Goal: Task Accomplishment & Management: Manage account settings

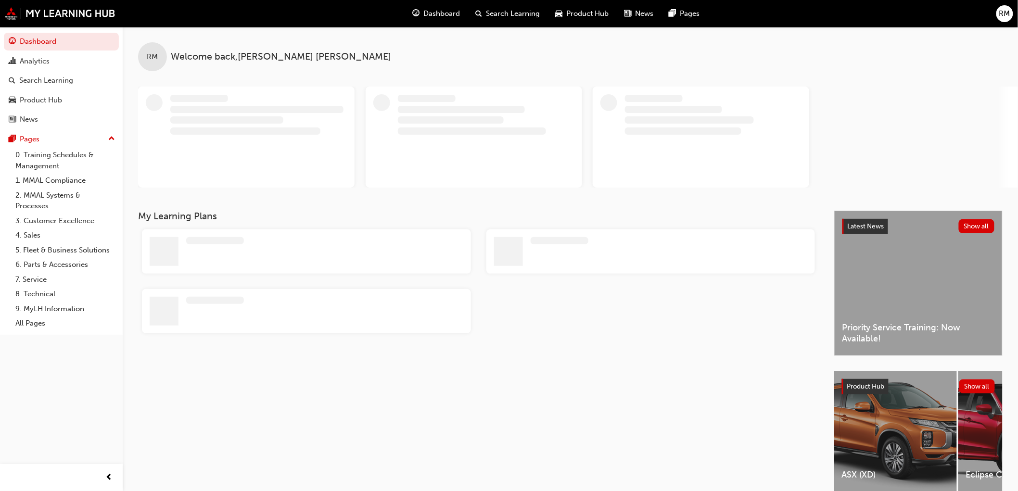
click at [1015, 10] on div "Dashboard Search Learning Product Hub News Pages RM" at bounding box center [509, 13] width 1018 height 27
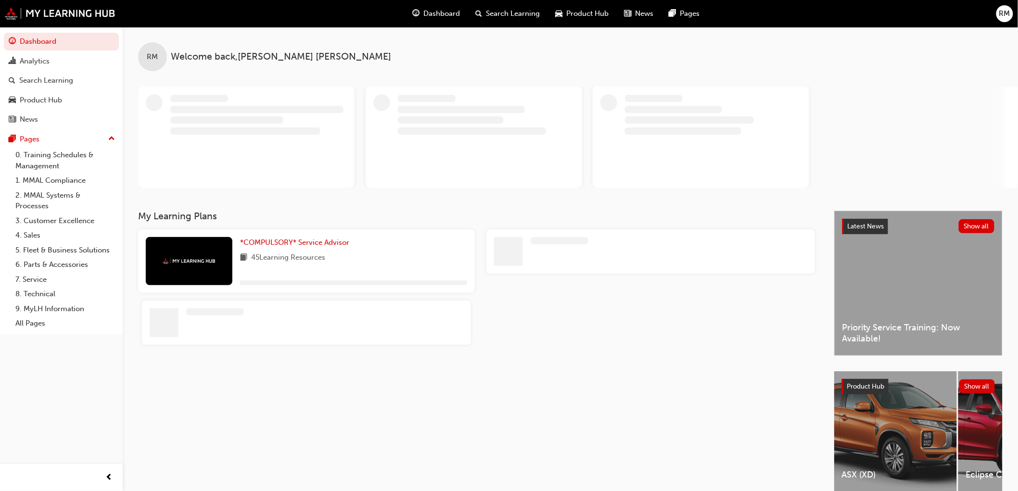
click at [1008, 15] on span "RM" at bounding box center [1004, 13] width 11 height 11
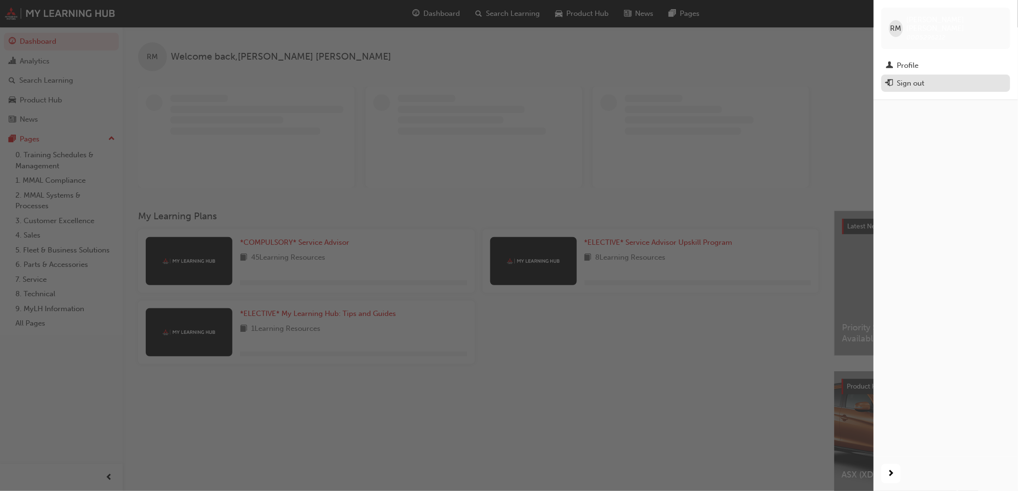
click at [928, 77] on div "Sign out" at bounding box center [945, 83] width 119 height 12
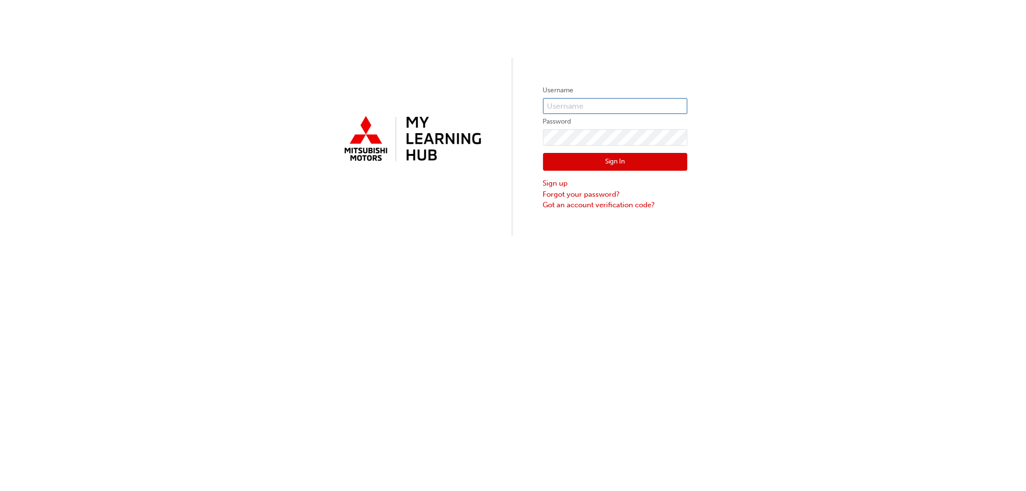
type input "[EMAIL_ADDRESS][DOMAIN_NAME]"
click at [598, 160] on button "Sign In" at bounding box center [615, 162] width 144 height 18
